Goal: Transaction & Acquisition: Purchase product/service

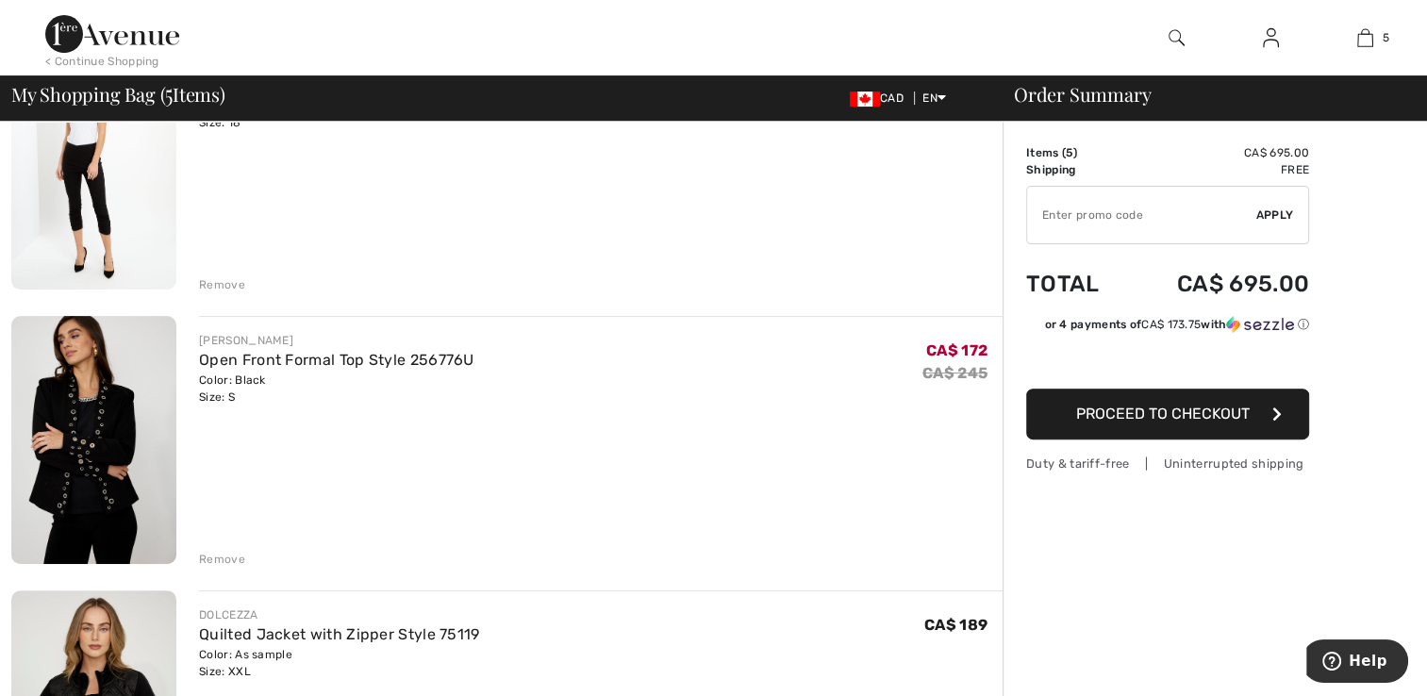
scroll to position [509, 0]
click at [250, 353] on link "Open Front Formal Top Style 256776U" at bounding box center [336, 359] width 275 height 18
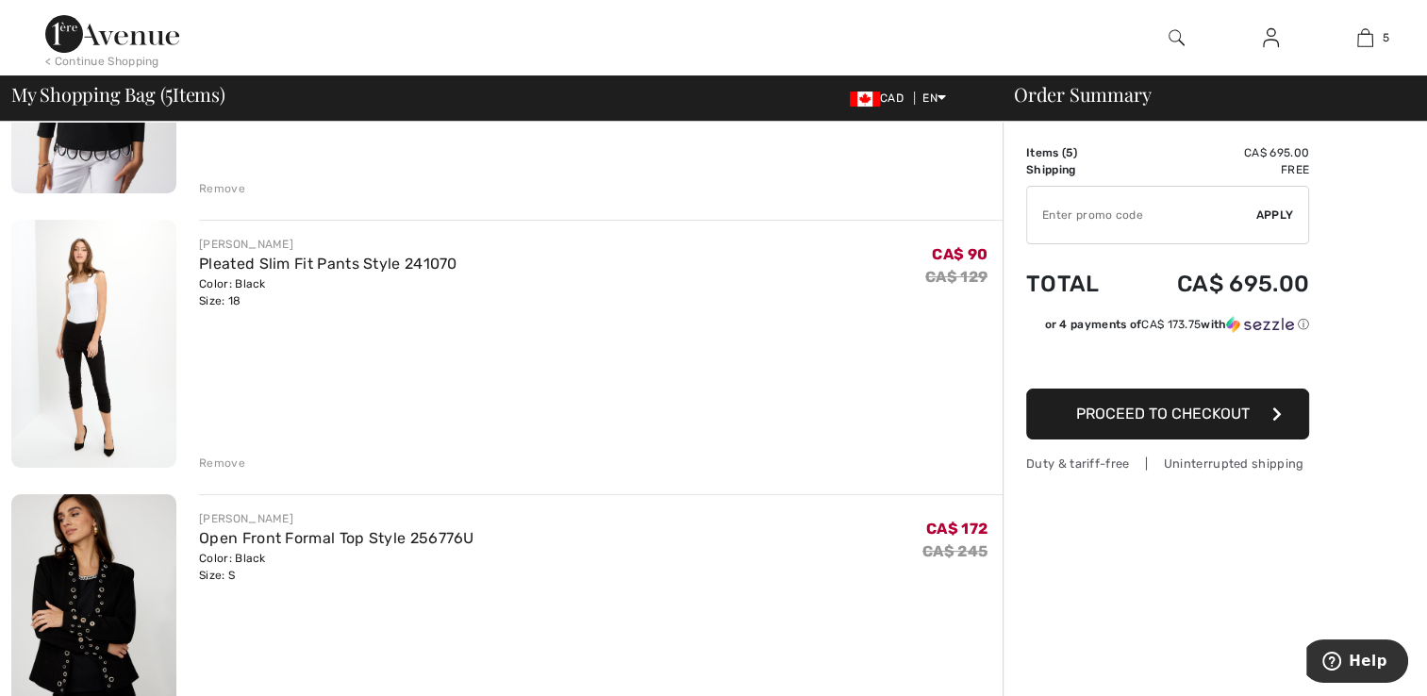
scroll to position [328, 0]
click at [239, 268] on link "Pleated Slim Fit Pants Style 241070" at bounding box center [328, 265] width 258 height 18
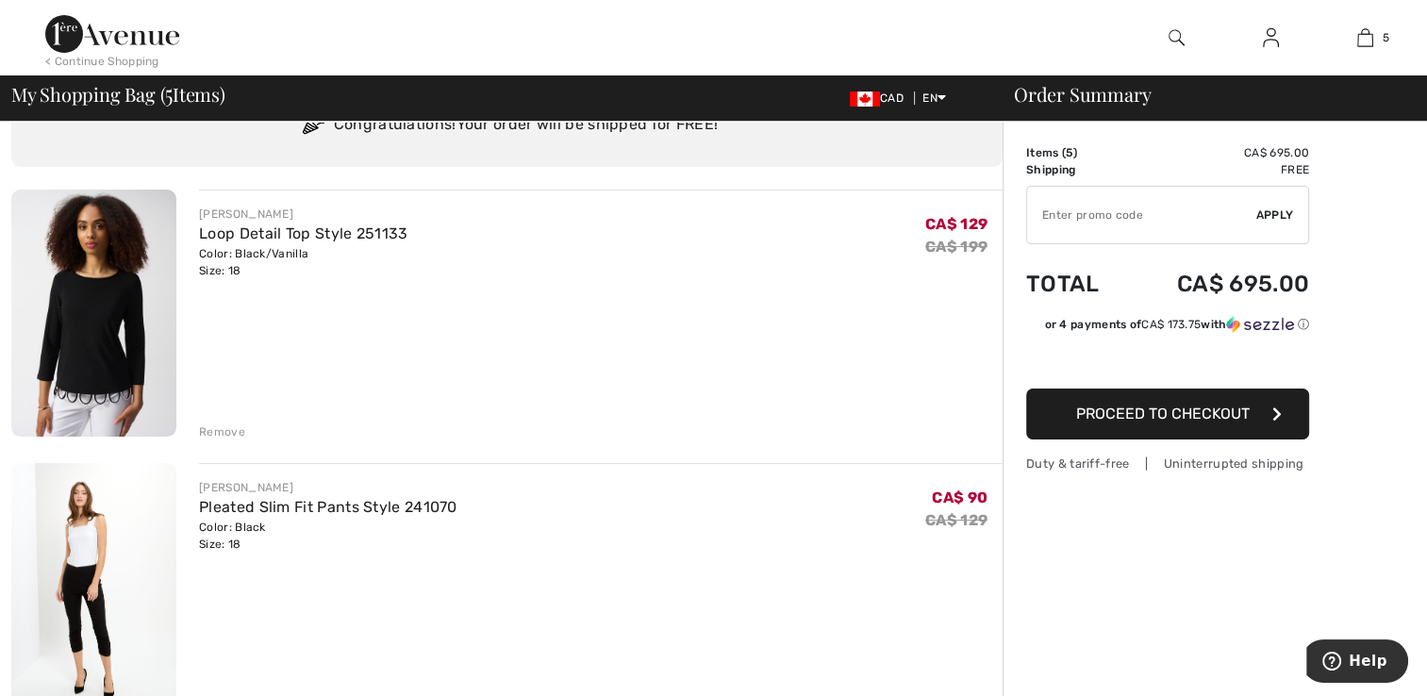
scroll to position [84, 0]
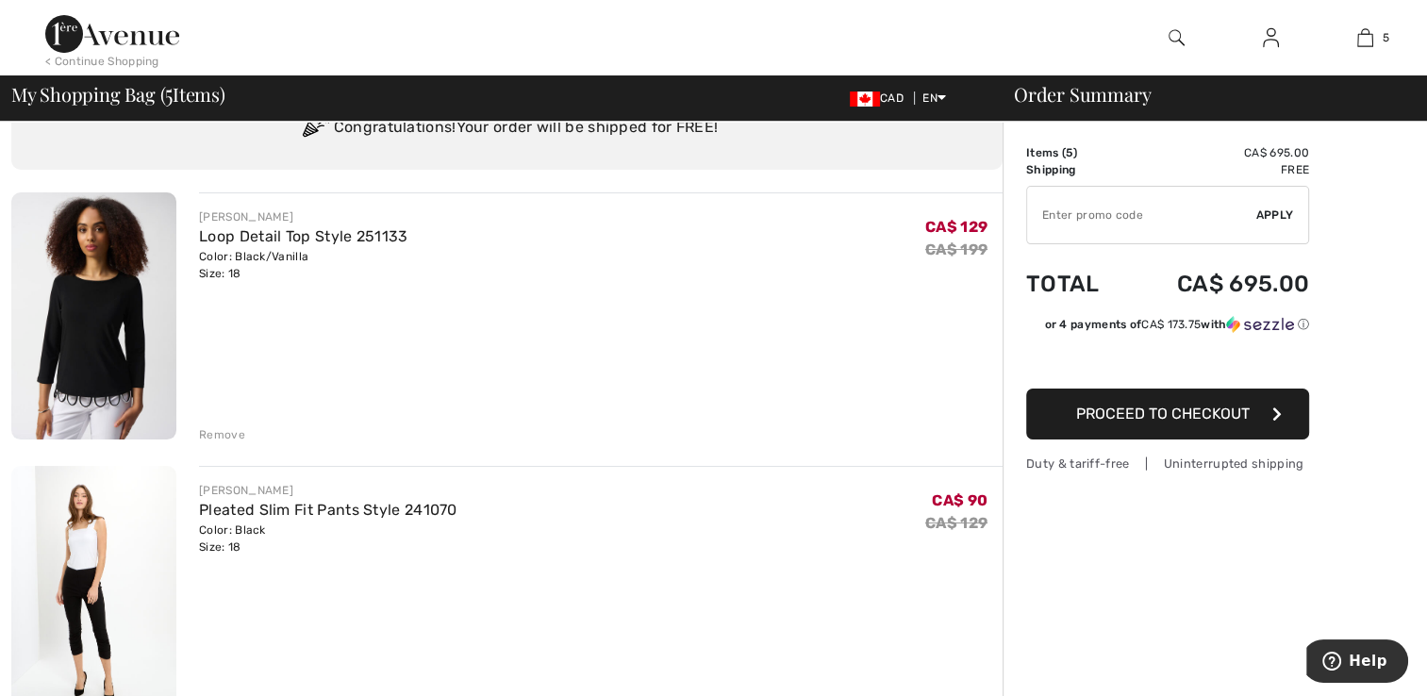
click at [241, 264] on div "Color: Black/Vanilla Size: 18" at bounding box center [303, 265] width 208 height 34
click at [233, 230] on link "Loop Detail Top Style 251133" at bounding box center [303, 236] width 208 height 18
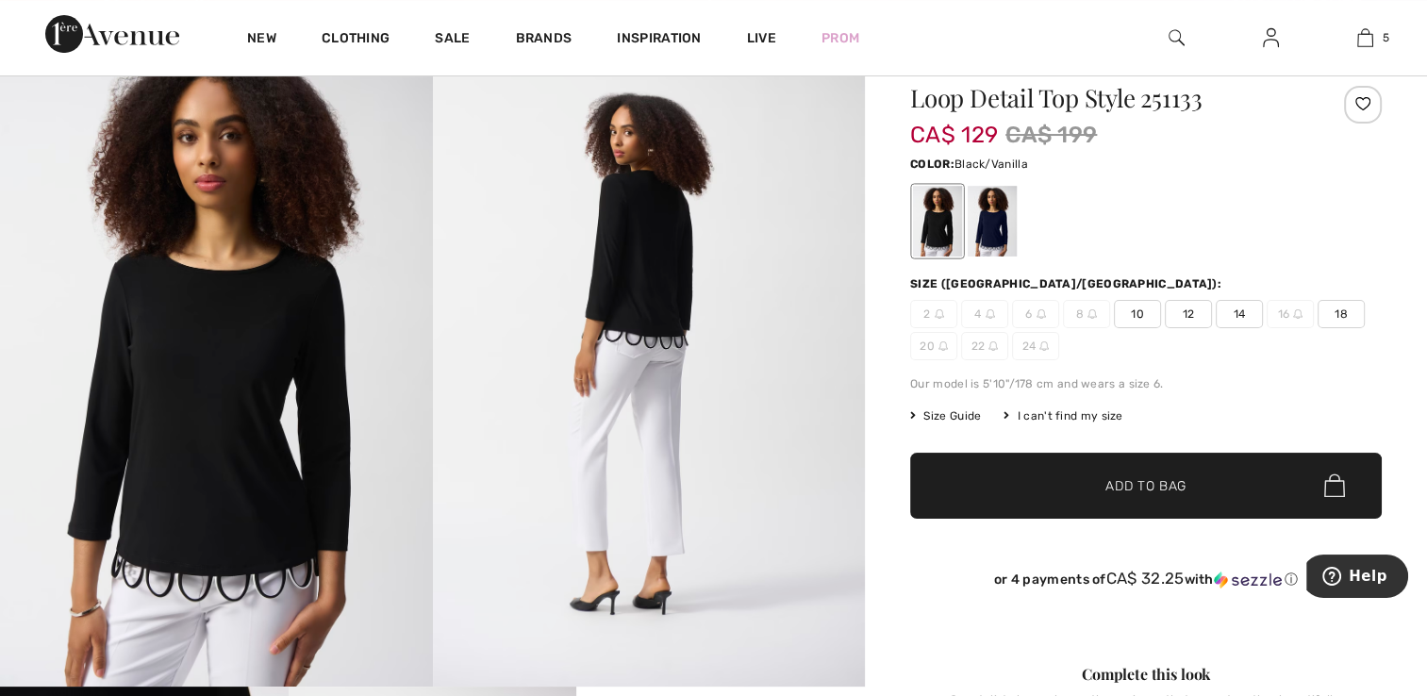
scroll to position [162, 0]
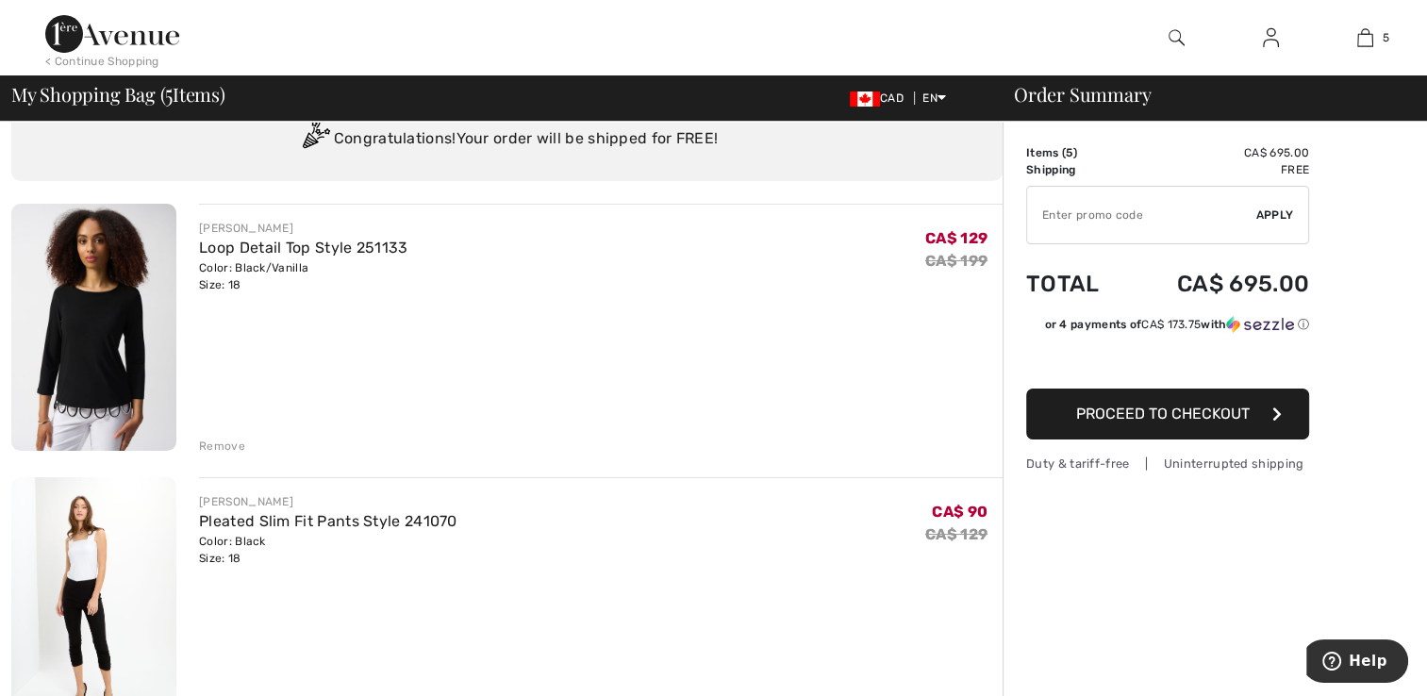
scroll to position [32, 0]
